Goal: Find specific fact: Find specific fact

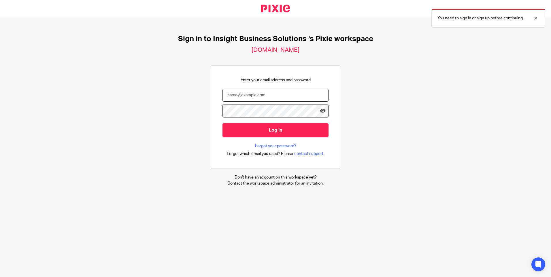
click at [297, 89] on input "email" at bounding box center [275, 95] width 106 height 13
click at [287, 95] on input "tracey.disley0405@gmal.com" at bounding box center [275, 95] width 106 height 13
type input "tracey.disley@insightbusinesssolutions.co.uk"
click at [222, 123] on input "Log in" at bounding box center [275, 130] width 106 height 14
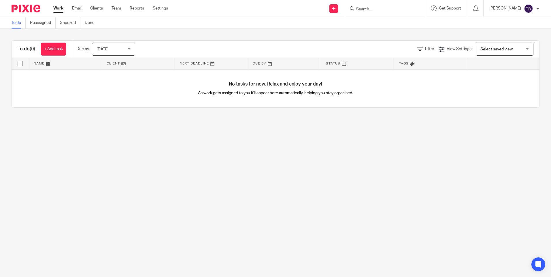
click at [405, 11] on input "Search" at bounding box center [381, 9] width 52 height 5
type input "3pd"
click at [379, 25] on link at bounding box center [389, 22] width 71 height 9
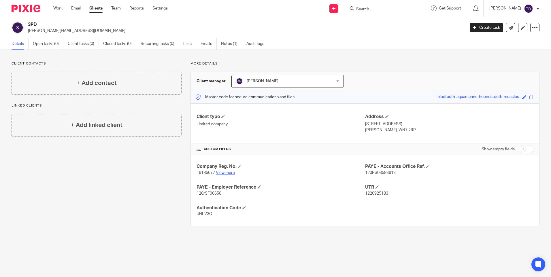
click at [225, 173] on link "View more" at bounding box center [225, 173] width 19 height 4
drag, startPoint x: 196, startPoint y: 195, endPoint x: 223, endPoint y: 198, distance: 27.2
click at [223, 198] on div "Company Reg. No. 16185677 View more PAYE - Accounts Office Ref. 120PS03583613 P…" at bounding box center [365, 190] width 348 height 71
click at [213, 192] on span "120/SF00656" at bounding box center [208, 194] width 25 height 4
drag, startPoint x: 204, startPoint y: 194, endPoint x: 224, endPoint y: 192, distance: 19.6
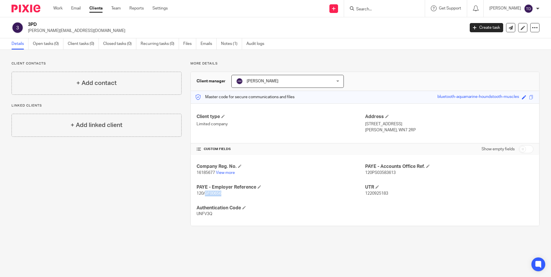
click at [224, 192] on p "120/SF00656" at bounding box center [280, 194] width 168 height 6
copy span "SF00656"
drag, startPoint x: 361, startPoint y: 172, endPoint x: 396, endPoint y: 172, distance: 34.8
click at [396, 172] on div "Company Reg. No. 16185677 View more PAYE - Accounts Office Ref. 120PS03583613 P…" at bounding box center [365, 190] width 348 height 71
drag, startPoint x: 396, startPoint y: 172, endPoint x: 394, endPoint y: 185, distance: 12.9
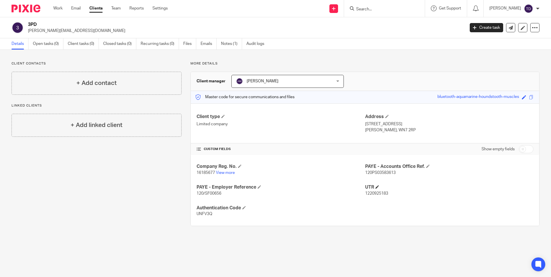
click at [395, 185] on h4 "UTR" at bounding box center [449, 187] width 168 height 6
drag, startPoint x: 362, startPoint y: 172, endPoint x: 392, endPoint y: 172, distance: 29.7
click at [392, 172] on span "120PS03583613" at bounding box center [380, 173] width 31 height 4
copy span "120PS03583613"
